Goal: Contribute content

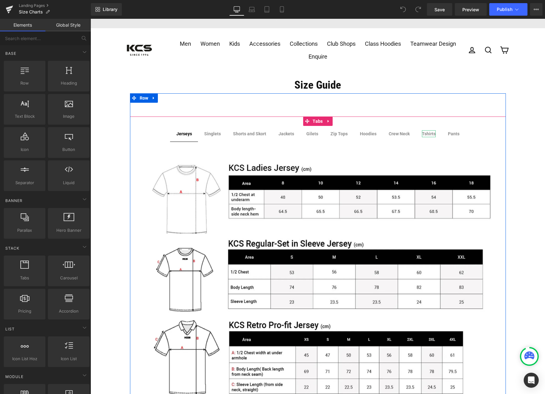
click at [427, 133] on strong "Tshirts" at bounding box center [429, 133] width 14 height 5
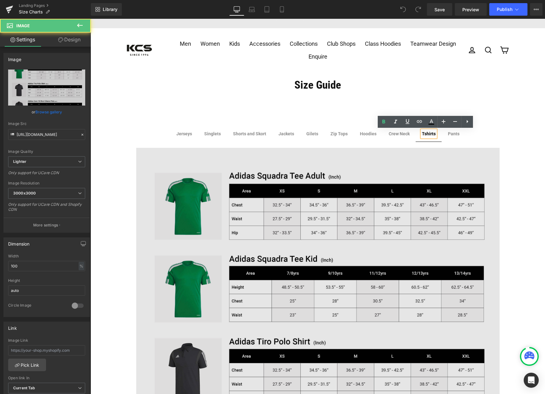
click at [355, 253] on img at bounding box center [317, 360] width 363 height 425
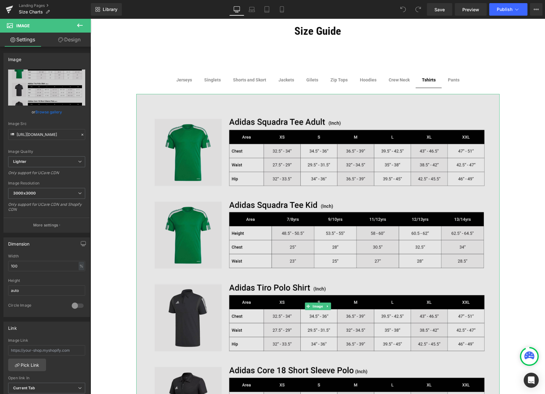
scroll to position [63, 0]
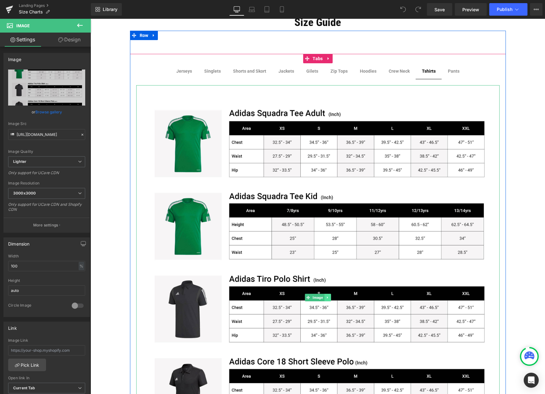
click at [326, 298] on icon at bounding box center [327, 298] width 3 height 4
click at [323, 296] on icon at bounding box center [324, 297] width 3 height 3
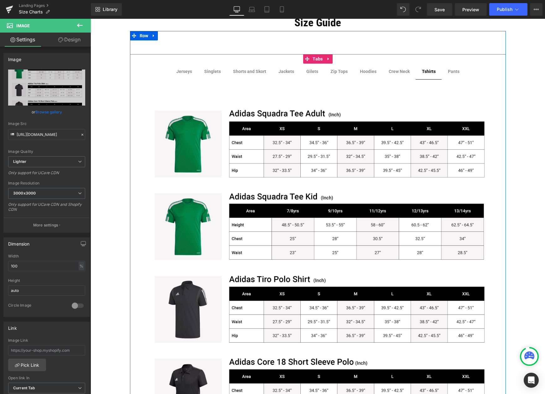
scroll to position [59, 0]
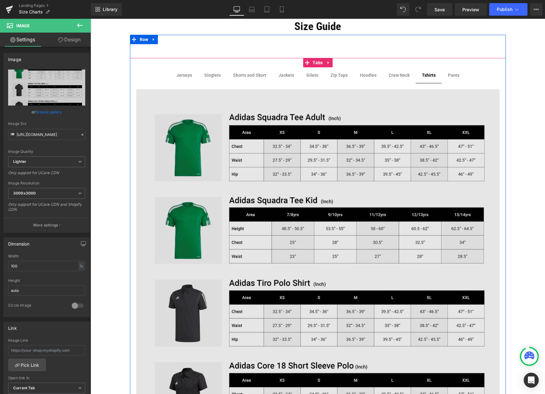
click at [331, 231] on img at bounding box center [317, 301] width 363 height 425
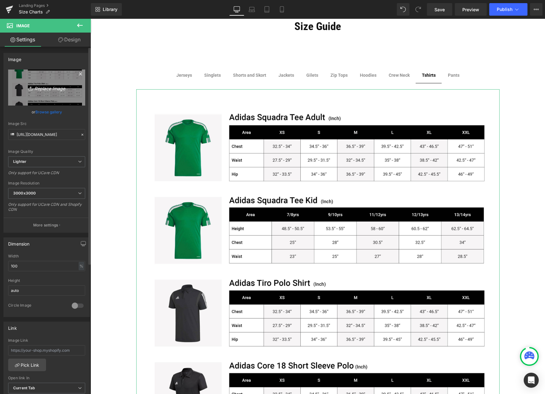
click at [47, 86] on icon "Replace Image" at bounding box center [47, 88] width 50 height 8
type input "C:\fakepath\size guide apollo tee.jpg"
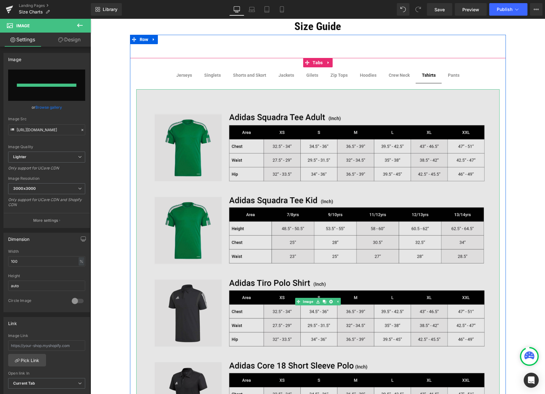
type input "[URL][DOMAIN_NAME]"
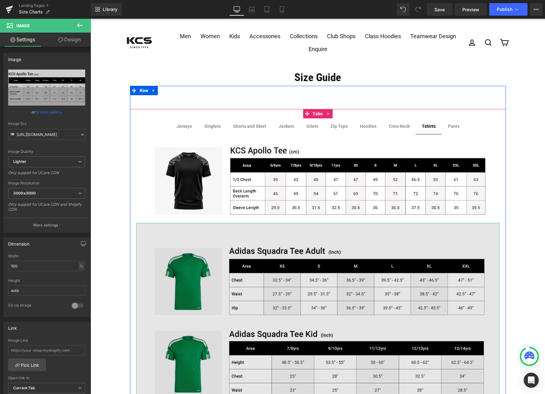
scroll to position [0, 0]
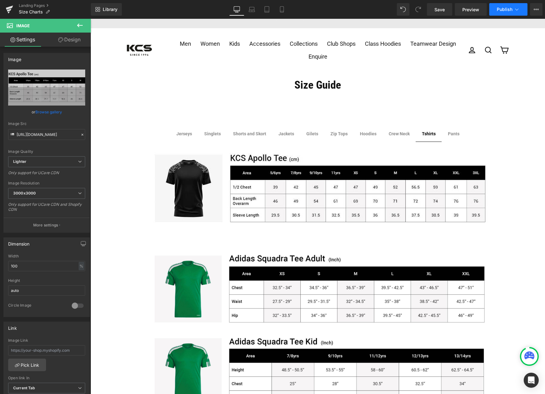
click at [506, 8] on span "Publish" at bounding box center [505, 9] width 16 height 5
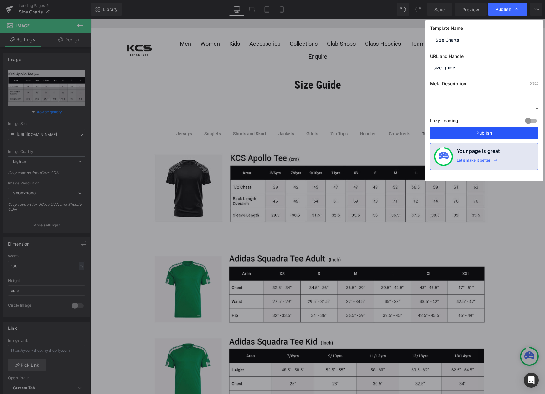
drag, startPoint x: 492, startPoint y: 131, endPoint x: 397, endPoint y: 112, distance: 96.5
click at [492, 131] on button "Publish" at bounding box center [484, 133] width 108 height 13
